Goal: Task Accomplishment & Management: Manage account settings

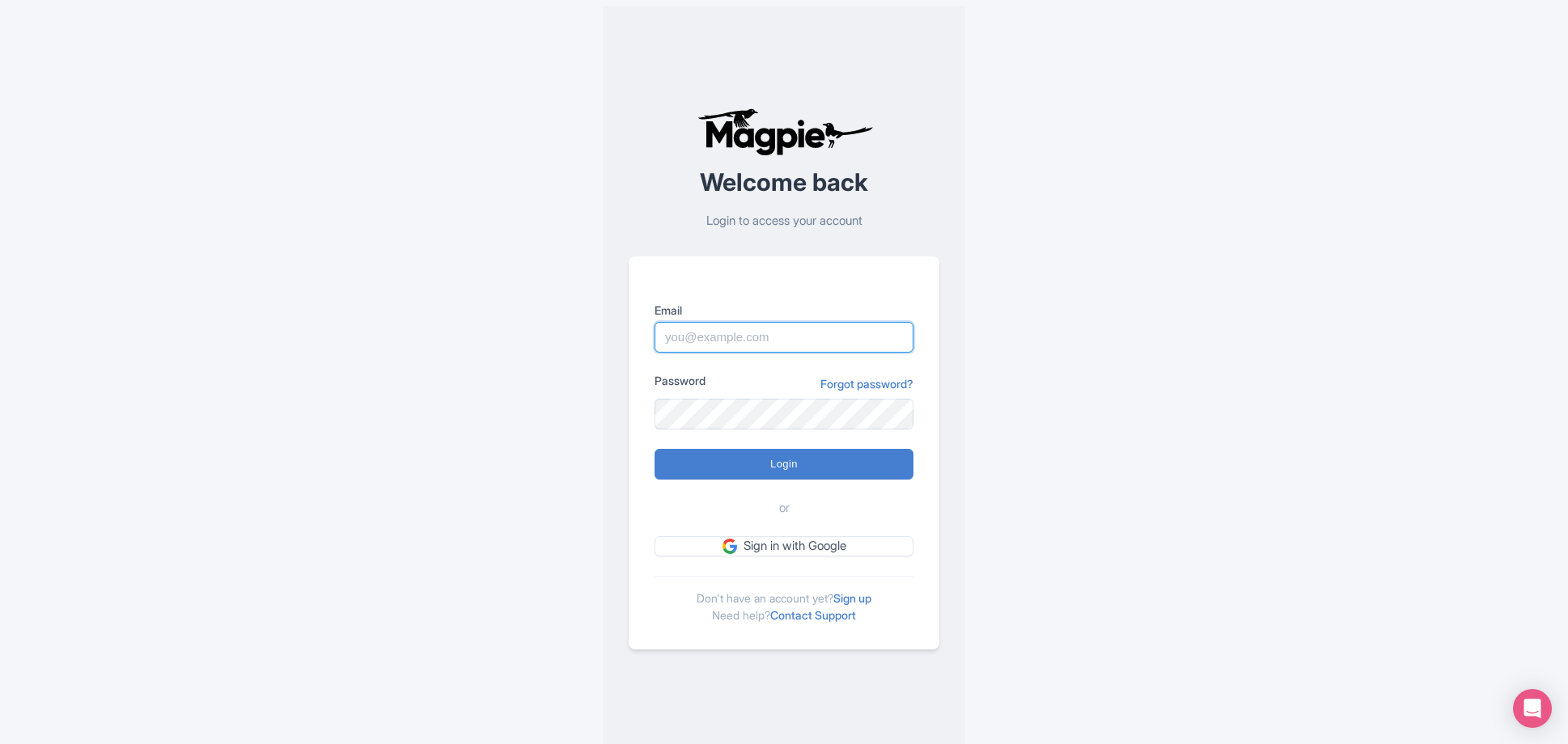
click at [736, 341] on input "Email" at bounding box center [784, 337] width 259 height 31
paste input "lauren.shannon@arigatojapan.co.jp"
type input "lauren.shannon@arigatojapan.co.jp"
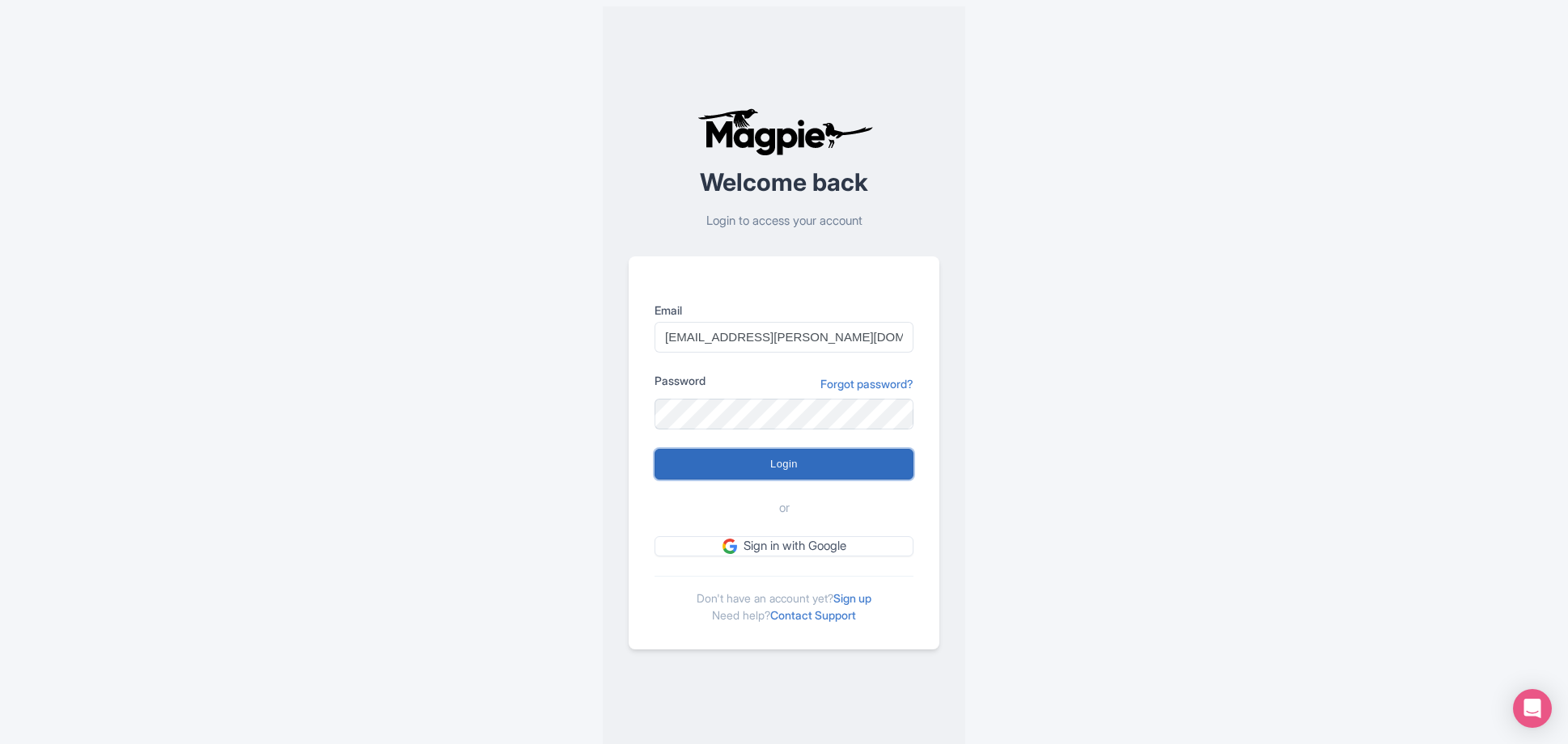
click at [806, 466] on input "Login" at bounding box center [784, 464] width 259 height 31
type input "Logging in..."
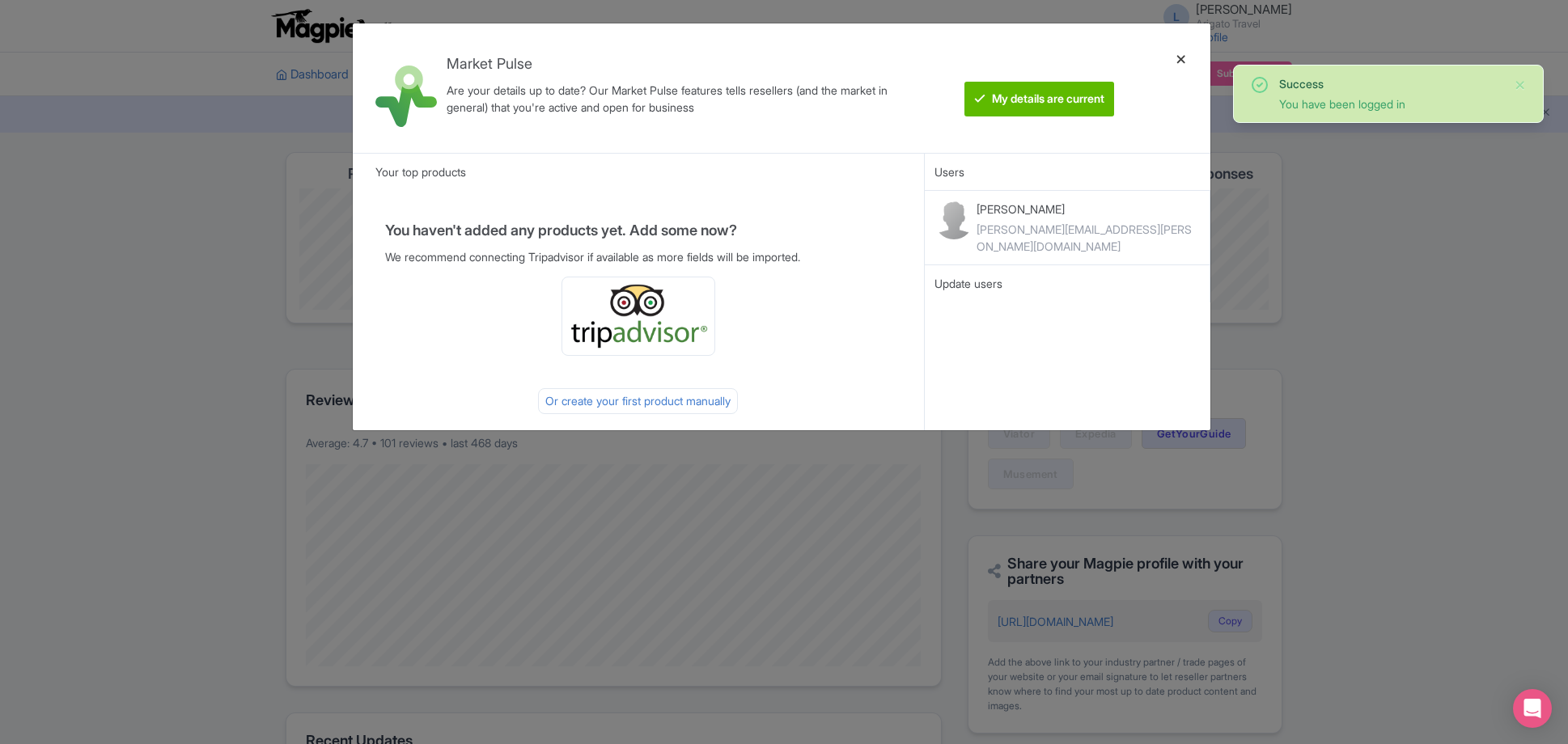
click at [1181, 55] on div at bounding box center [1181, 88] width 39 height 104
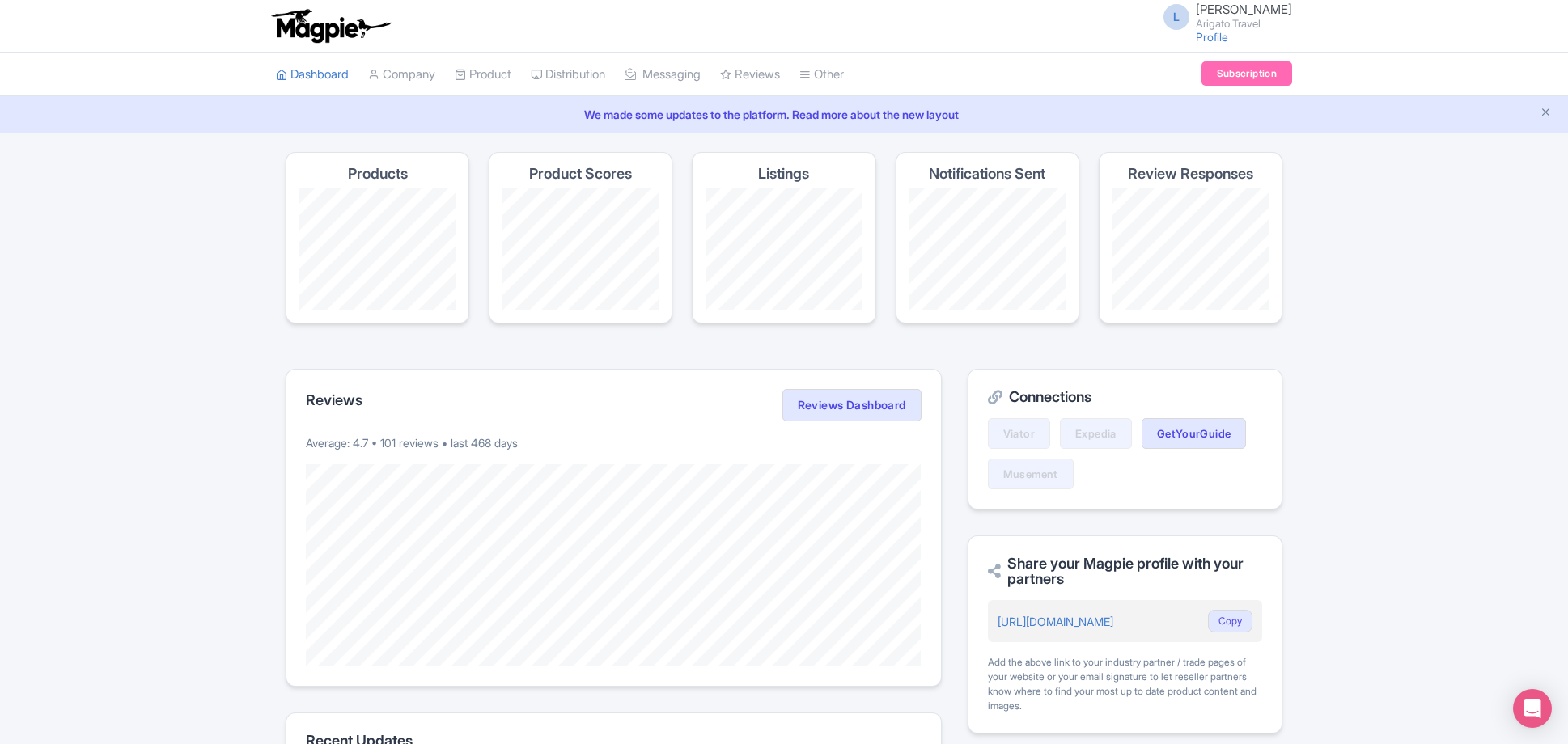
click at [153, 435] on div "Success You have been logged in Magpie recommends Translate your content Using …" at bounding box center [784, 673] width 1568 height 1043
click at [777, 115] on link "Review Dashboard" at bounding box center [797, 115] width 153 height 25
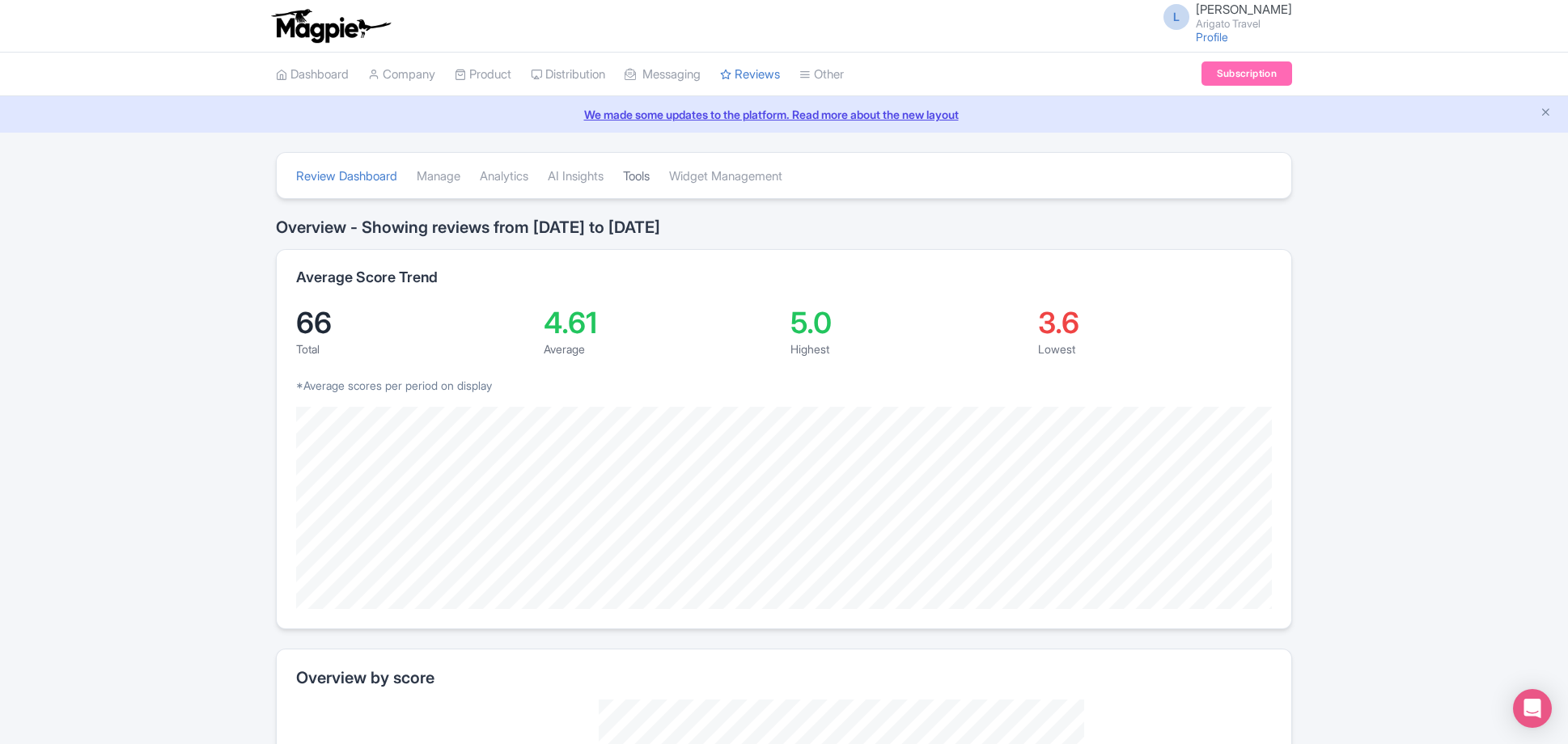
click at [650, 177] on link "Tools" at bounding box center [636, 177] width 27 height 45
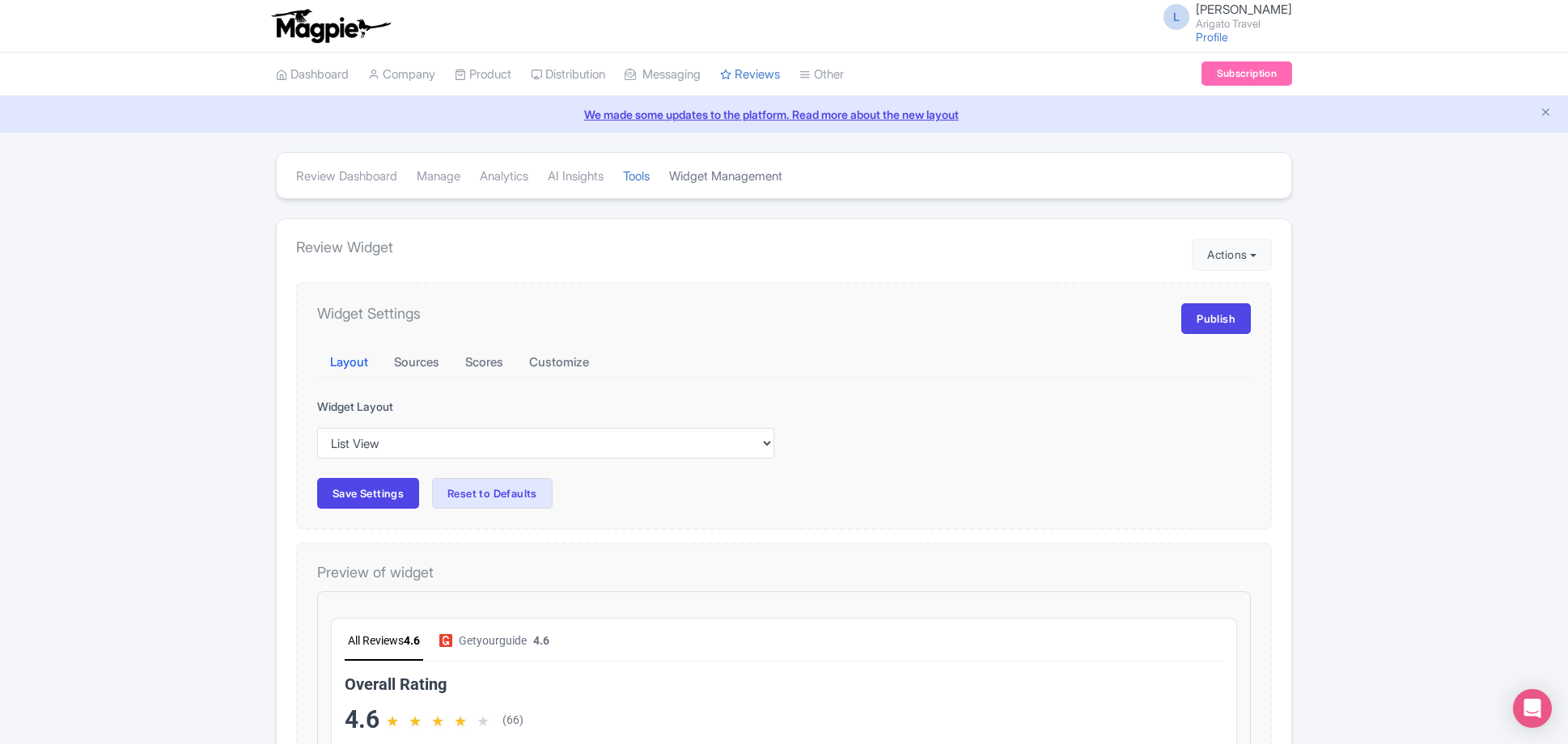
click at [782, 181] on link "Widget Management" at bounding box center [726, 177] width 114 height 45
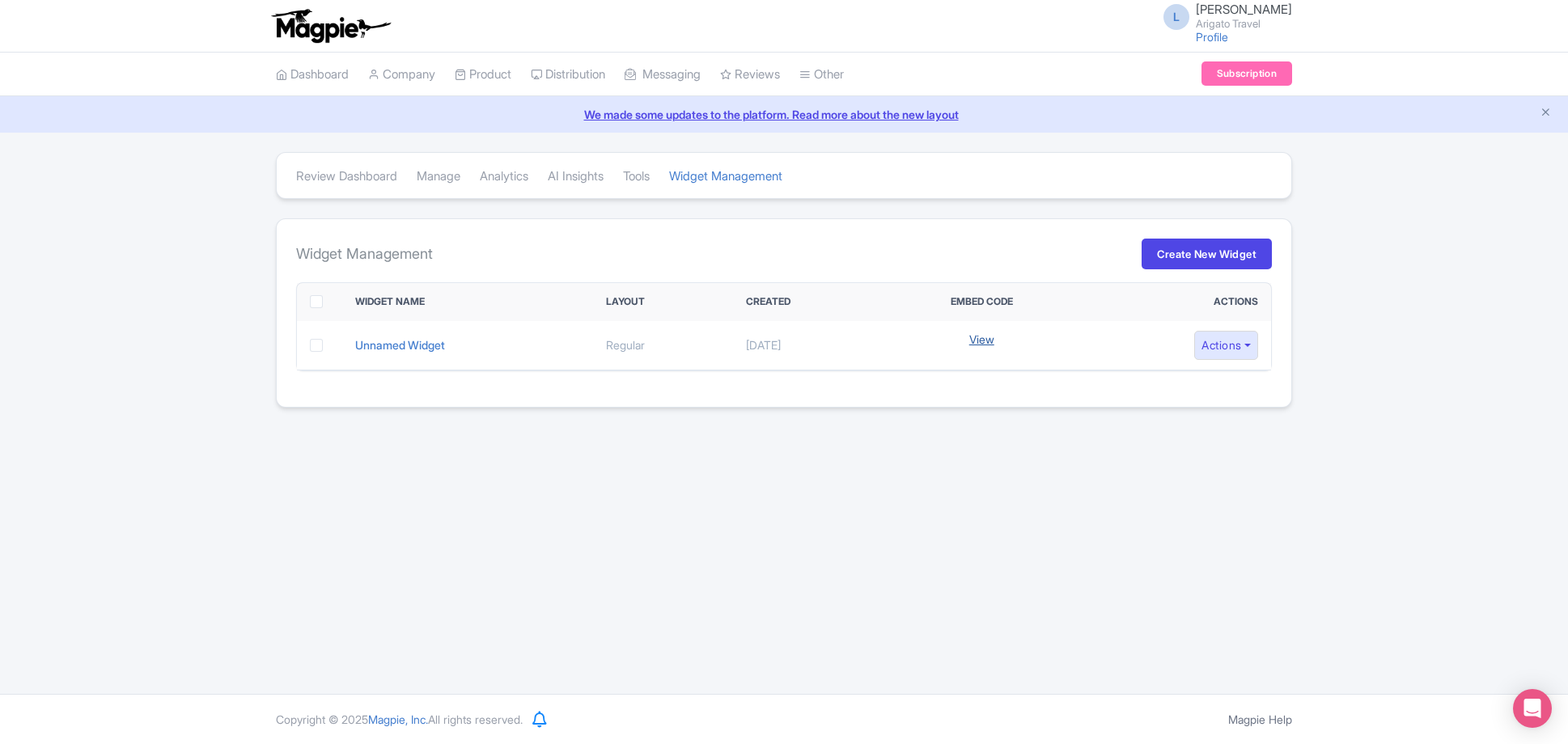
click at [995, 341] on link "View" at bounding box center [981, 339] width 25 height 17
